Goal: Task Accomplishment & Management: Complete application form

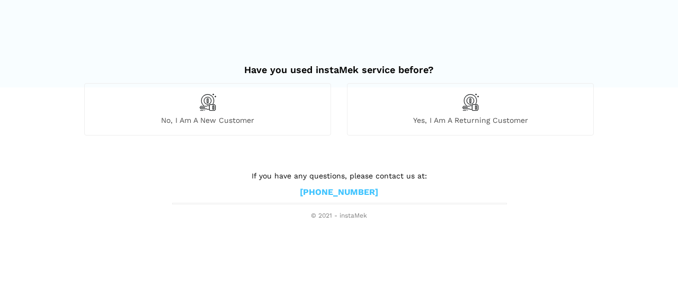
click at [240, 112] on div "No, I am a new customer" at bounding box center [207, 109] width 247 height 52
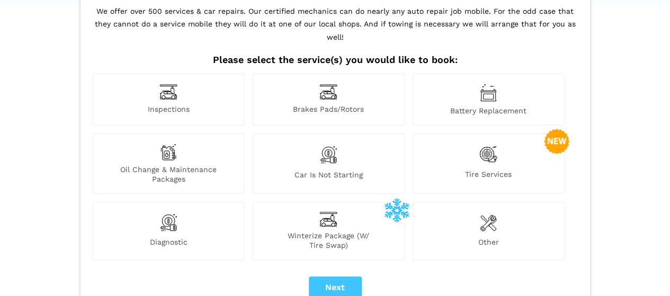
scroll to position [84, 0]
click at [489, 146] on img at bounding box center [489, 154] width 18 height 22
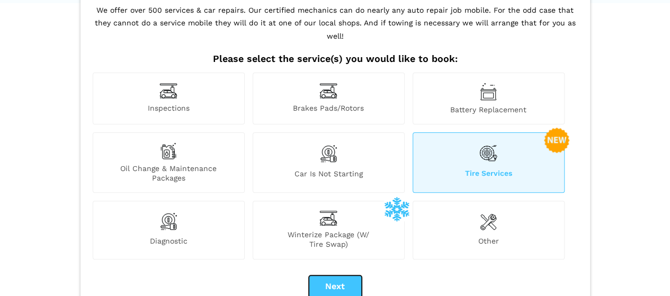
click at [340, 276] on button "Next" at bounding box center [335, 287] width 53 height 22
checkbox input "true"
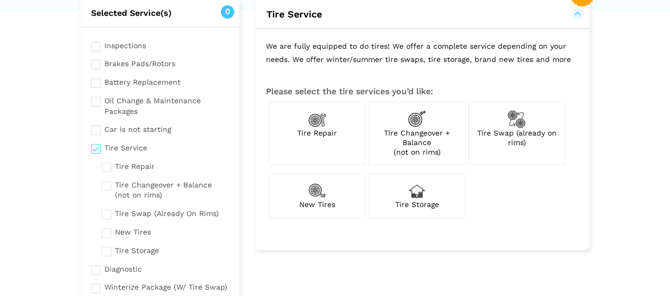
scroll to position [79, 0]
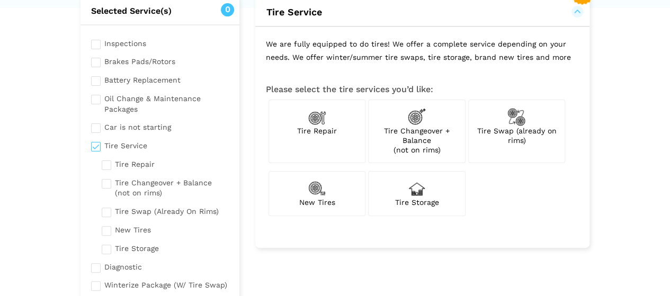
click at [338, 181] on div "New Tires" at bounding box center [317, 193] width 97 height 45
checkbox input "true"
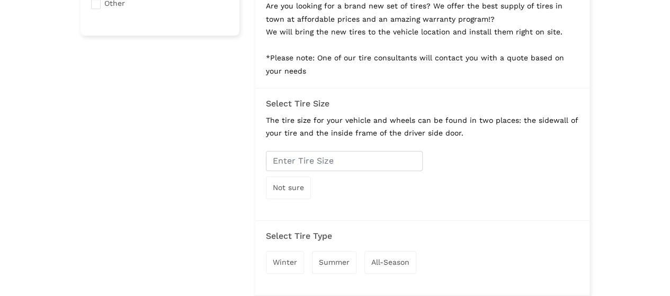
scroll to position [377, 0]
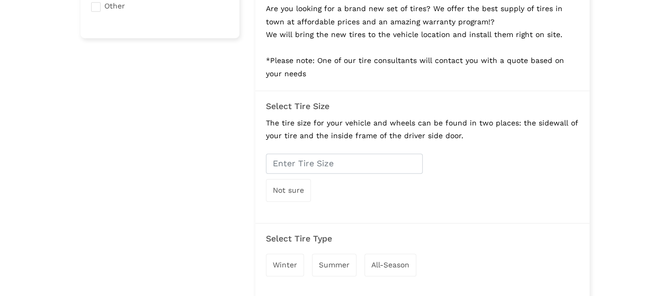
drag, startPoint x: 320, startPoint y: 61, endPoint x: 511, endPoint y: 67, distance: 190.9
click at [511, 67] on p "Are you looking for a brand new set of tires? We offer the best supply of tires…" at bounding box center [422, 41] width 334 height 99
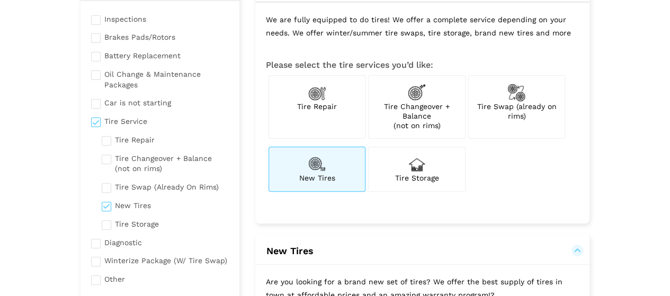
scroll to position [95, 0]
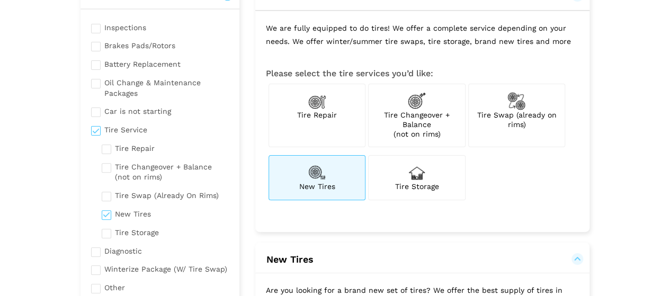
click at [411, 111] on span "Tire Changeover + Balance (not on rims)" at bounding box center [417, 125] width 66 height 28
checkbox input "true"
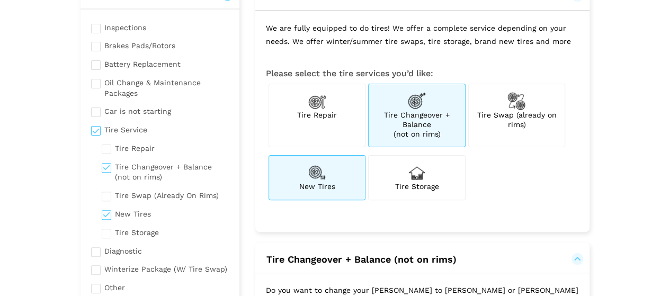
click at [327, 190] on div "New Tires" at bounding box center [317, 177] width 97 height 45
checkbox input "false"
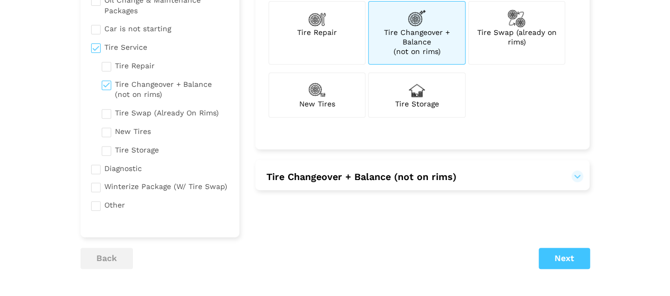
scroll to position [190, 0]
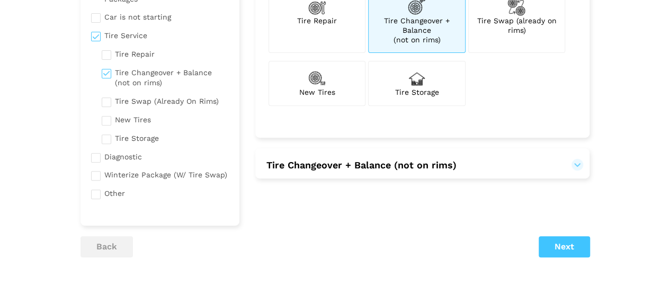
click at [578, 160] on button "Tire Changeover + Balance (not on rims)" at bounding box center [422, 165] width 313 height 13
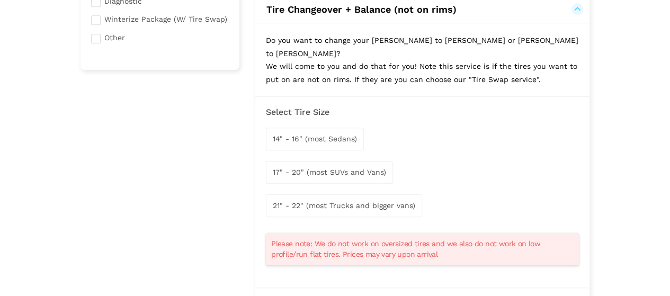
scroll to position [347, 0]
click at [326, 134] on span "14" - 16" (most Sedans)" at bounding box center [315, 138] width 84 height 8
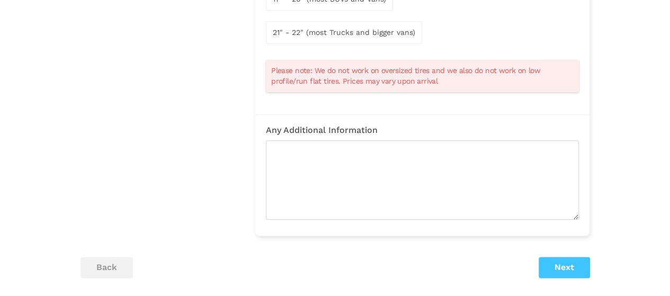
scroll to position [524, 0]
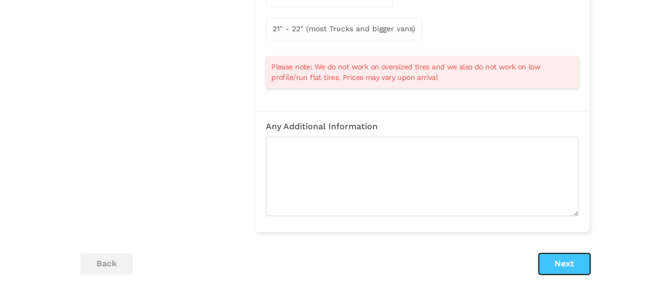
click at [573, 253] on button "Next" at bounding box center [564, 263] width 51 height 21
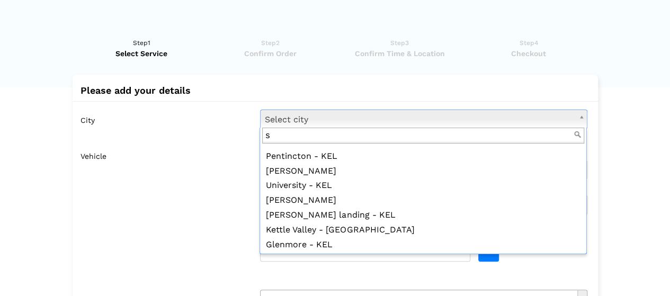
scroll to position [0, 0]
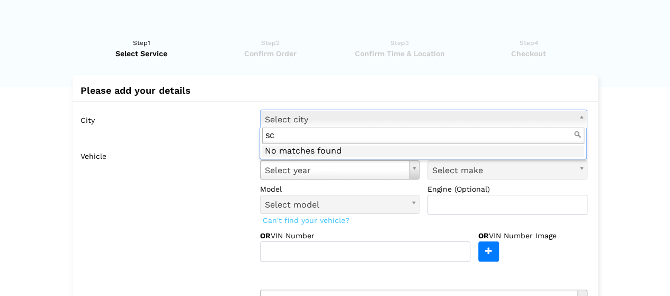
type input "s"
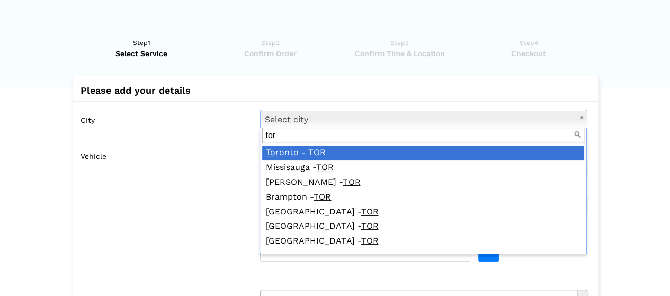
type input "tor"
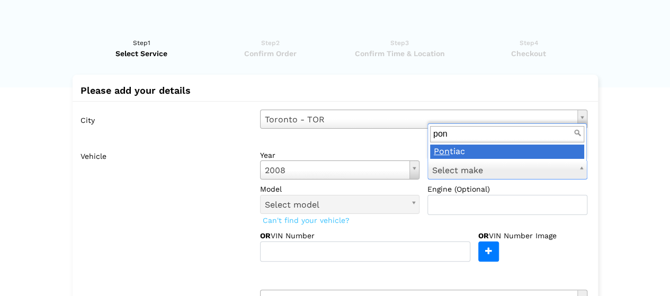
type input "pon"
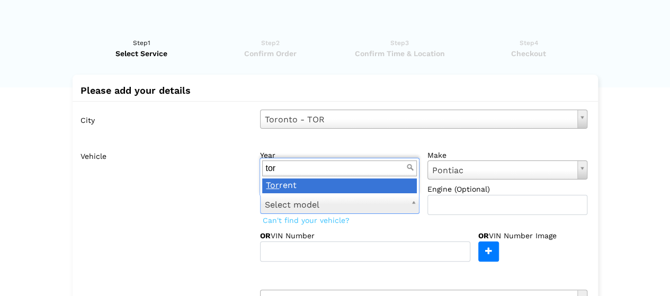
type input "tor"
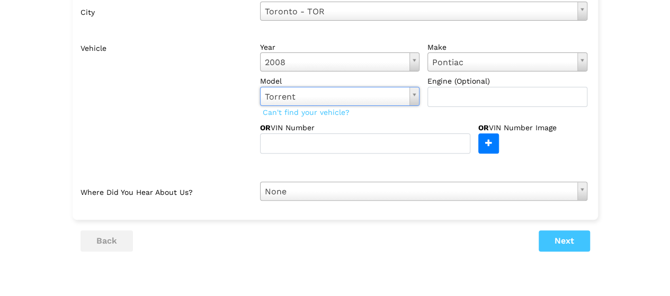
scroll to position [118, 0]
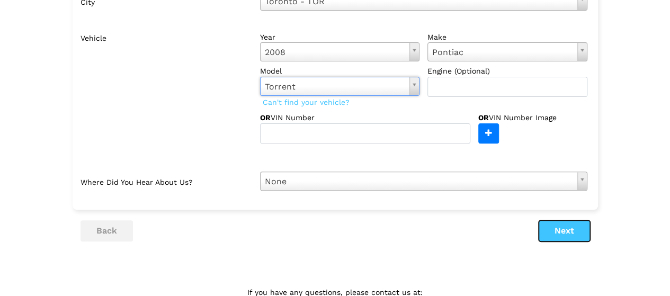
click at [570, 228] on button "Next" at bounding box center [564, 230] width 51 height 21
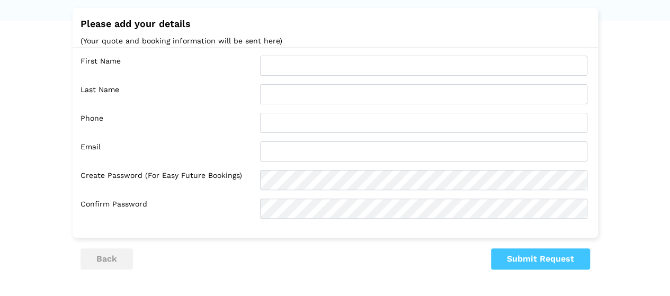
scroll to position [64, 0]
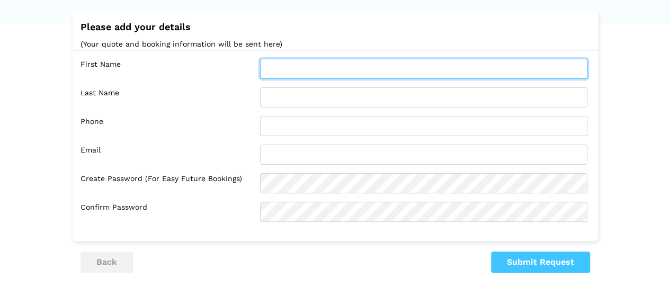
click at [471, 73] on input "text" at bounding box center [423, 69] width 327 height 20
type input "A"
type input "[PERSON_NAME]"
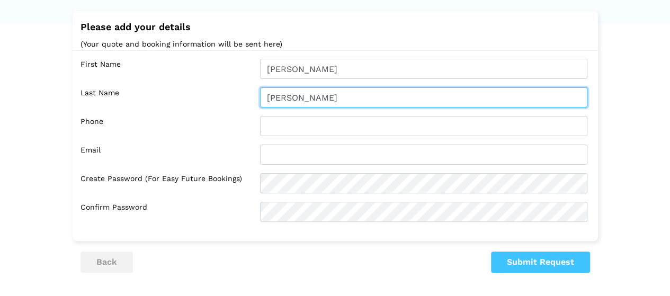
type input "[PERSON_NAME]"
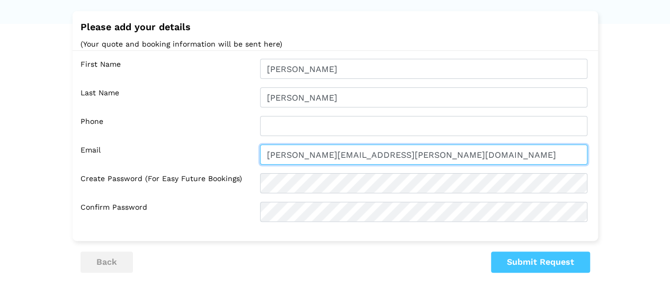
type input "[PERSON_NAME][EMAIL_ADDRESS][PERSON_NAME][DOMAIN_NAME]"
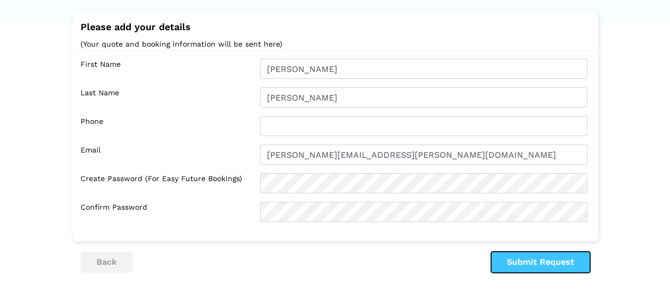
click at [542, 260] on button "Submit Request" at bounding box center [540, 262] width 99 height 21
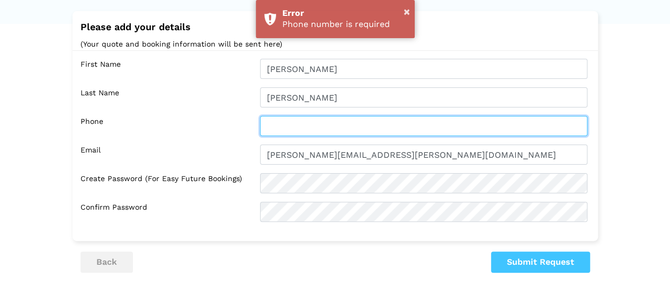
click at [438, 126] on input "text" at bounding box center [423, 126] width 327 height 20
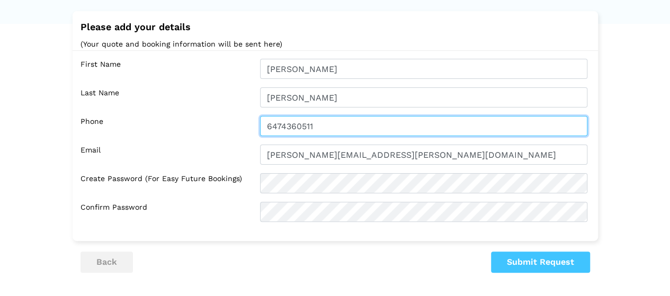
type input "6474360511"
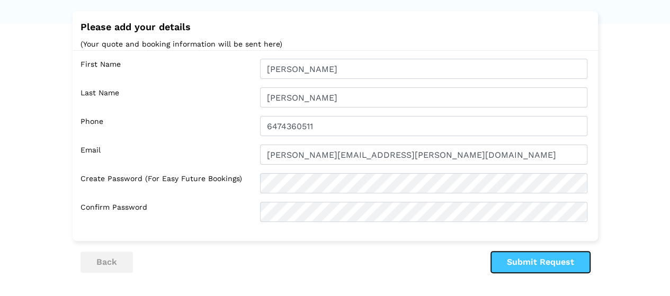
click at [541, 261] on button "Submit Request" at bounding box center [540, 262] width 99 height 21
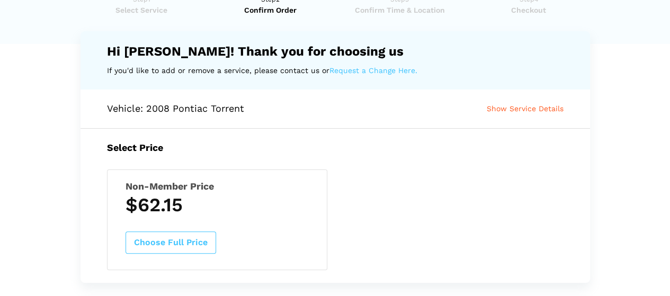
scroll to position [47, 0]
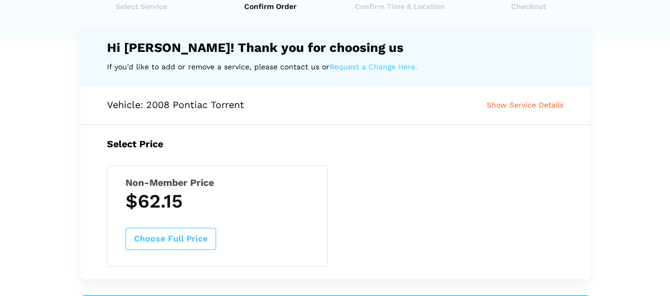
click at [554, 102] on span "Show Service Details" at bounding box center [525, 105] width 77 height 8
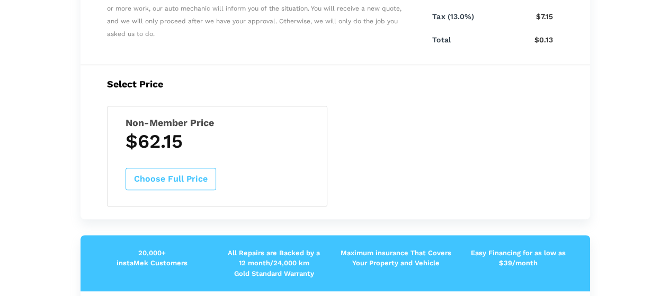
scroll to position [241, 0]
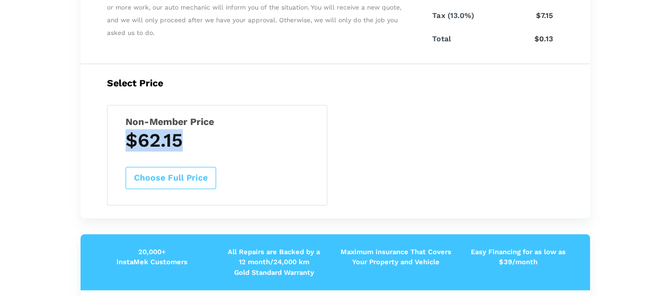
drag, startPoint x: 184, startPoint y: 138, endPoint x: 117, endPoint y: 139, distance: 67.8
click at [117, 139] on div "Non-Member Price $62.15 Choose Full Price" at bounding box center [217, 155] width 220 height 101
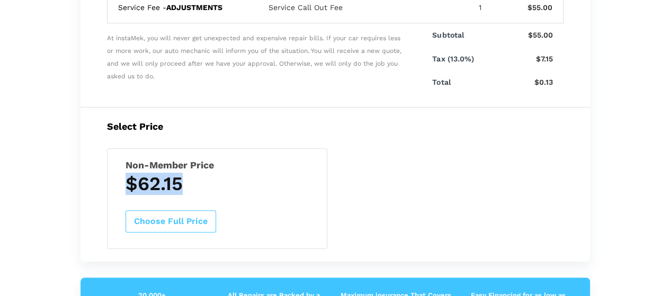
scroll to position [196, 0]
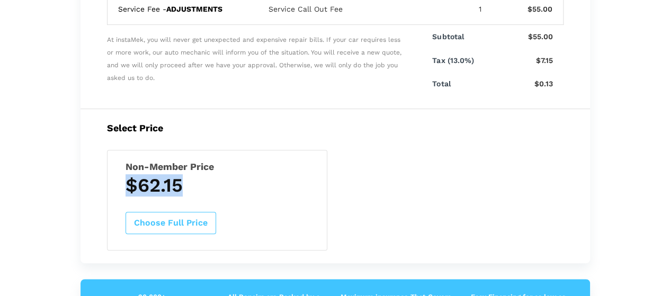
click at [181, 216] on button "Choose Full Price" at bounding box center [171, 223] width 91 height 22
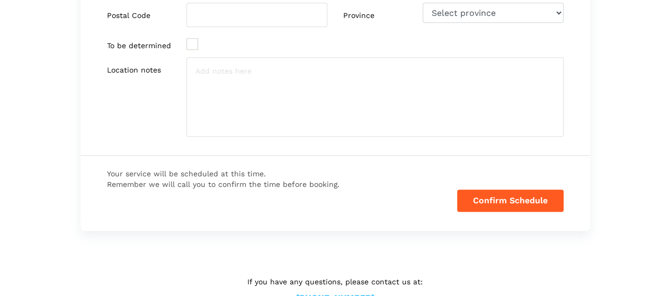
scroll to position [0, 0]
